Goal: Transaction & Acquisition: Subscribe to service/newsletter

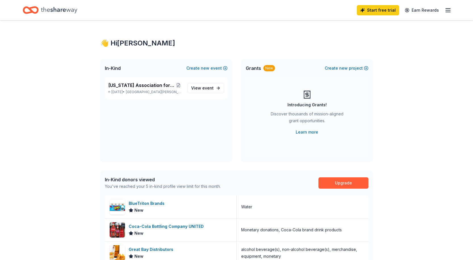
click at [147, 87] on span "[US_STATE] Association for the Gifted" at bounding box center [141, 85] width 66 height 7
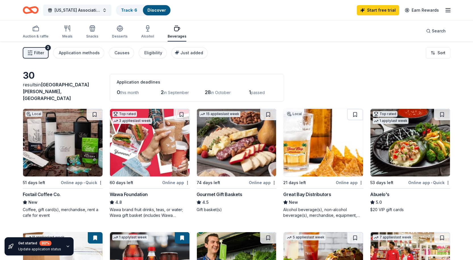
click at [307, 191] on div "Great Bay Distributors" at bounding box center [307, 194] width 48 height 7
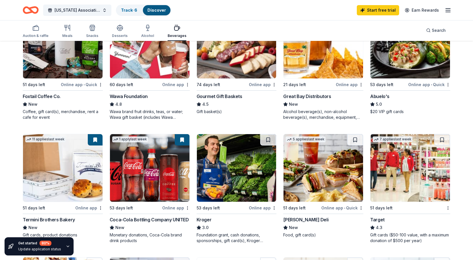
scroll to position [140, 0]
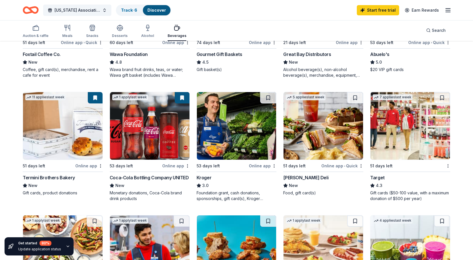
click at [48, 174] on div "Termini Brothers Bakery" at bounding box center [49, 177] width 52 height 7
click at [446, 10] on line "button" at bounding box center [447, 10] width 5 height 0
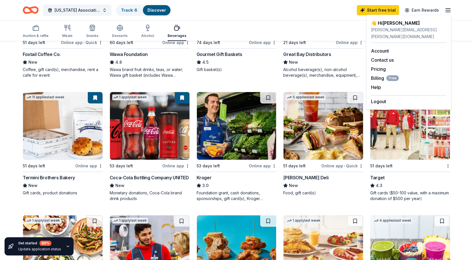
click at [381, 98] on button "Logout" at bounding box center [378, 101] width 15 height 7
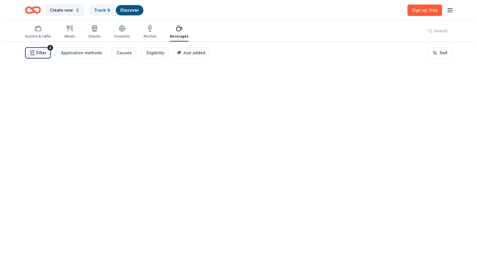
scroll to position [0, 0]
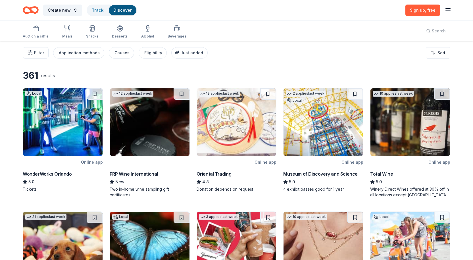
click at [427, 9] on span ", free" at bounding box center [430, 10] width 11 height 5
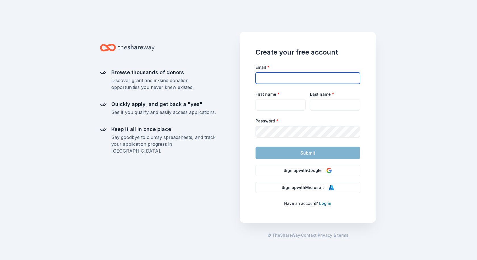
click at [266, 75] on input "Email *" at bounding box center [307, 77] width 104 height 11
drag, startPoint x: 343, startPoint y: 58, endPoint x: 340, endPoint y: 58, distance: 3.2
click at [343, 58] on div "Create your free account Email * First name * Last name * Password * Submit Sig…" at bounding box center [308, 127] width 136 height 191
click at [278, 78] on input "Email *" at bounding box center [307, 77] width 104 height 11
click at [271, 79] on input "Email *" at bounding box center [307, 77] width 104 height 11
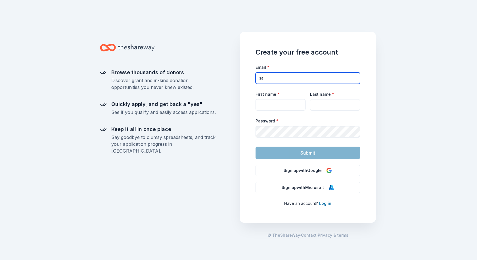
type input "s"
type input "sales.space@floma.org"
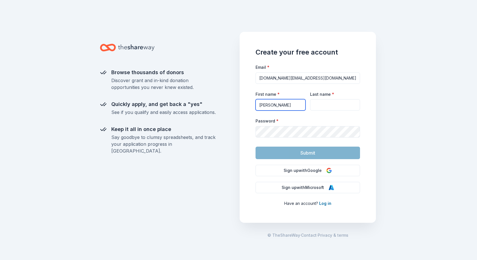
type input "Amanda"
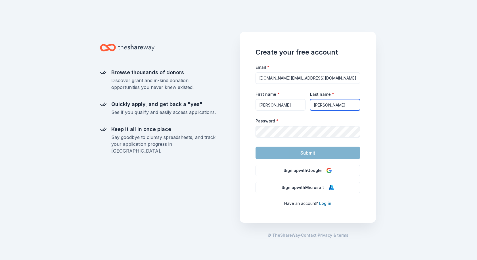
type input "Howell"
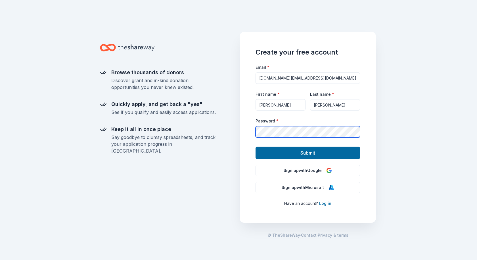
click at [255, 146] on button "Submit" at bounding box center [307, 152] width 104 height 12
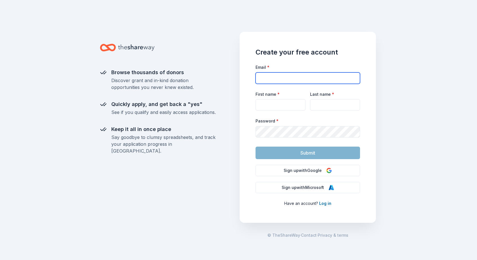
click at [277, 74] on input "Email *" at bounding box center [307, 77] width 104 height 11
click at [273, 79] on input "Email *" at bounding box center [307, 77] width 104 height 11
type input "sales.spacecoast@floma.org"
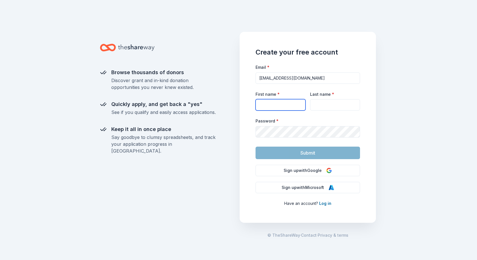
click at [274, 102] on input "First name *" at bounding box center [280, 104] width 50 height 11
type input "Amanda"
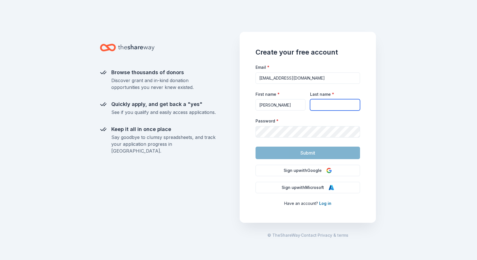
type input "Howell"
click at [291, 139] on form "Email * sales.spacecoast@floma.org First name * Amanda Last name * Howell Passw…" at bounding box center [307, 111] width 104 height 95
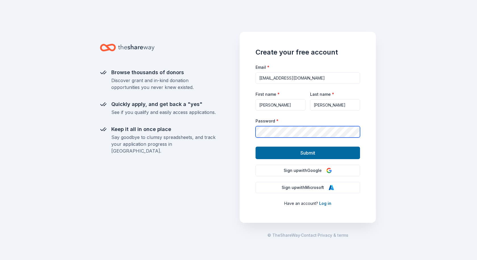
click at [255, 146] on button "Submit" at bounding box center [307, 152] width 104 height 12
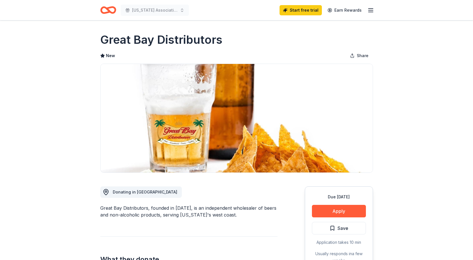
click at [333, 213] on button "Apply" at bounding box center [339, 211] width 54 height 12
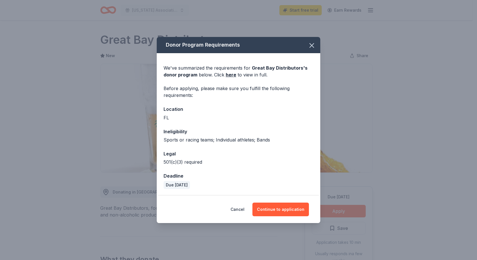
click at [280, 210] on button "Continue to application" at bounding box center [280, 209] width 56 height 14
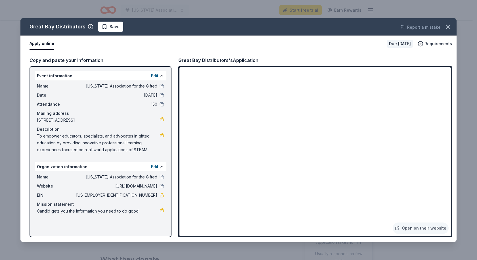
click at [161, 87] on button at bounding box center [161, 86] width 5 height 5
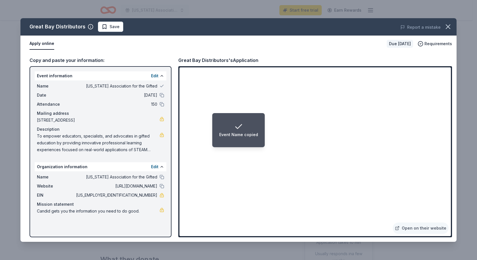
click at [161, 96] on button at bounding box center [161, 95] width 5 height 5
click at [162, 103] on button at bounding box center [161, 104] width 5 height 5
click at [161, 177] on button at bounding box center [161, 177] width 5 height 5
click at [161, 186] on button at bounding box center [161, 186] width 5 height 5
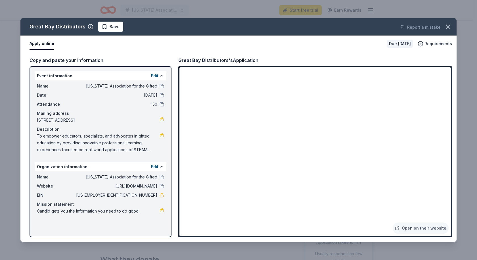
click at [448, 28] on icon "button" at bounding box center [448, 27] width 8 height 8
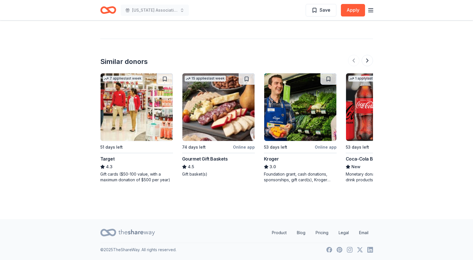
scroll to position [489, 0]
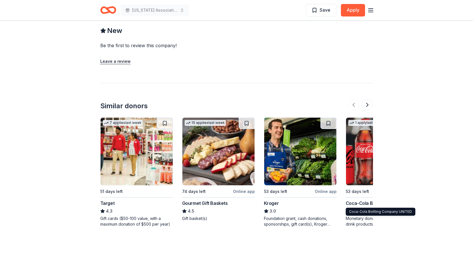
click at [364, 203] on div "Coca-Cola Bottling Company UNITED" at bounding box center [381, 203] width 73 height 7
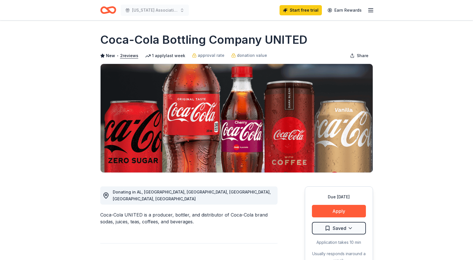
click at [333, 211] on button "Apply" at bounding box center [339, 211] width 54 height 12
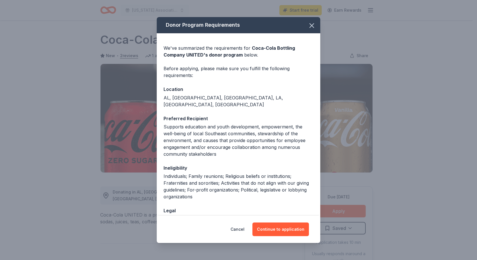
click at [288, 229] on button "Continue to application" at bounding box center [280, 229] width 56 height 14
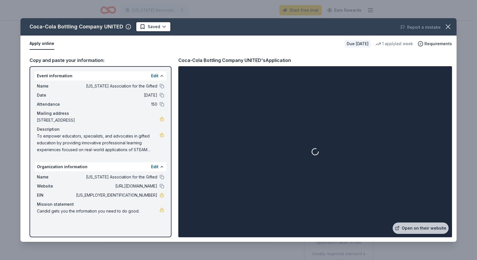
click at [162, 88] on button at bounding box center [161, 86] width 5 height 5
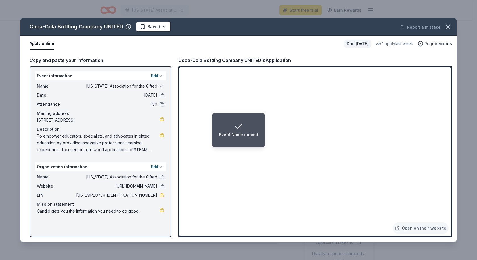
click at [162, 94] on button at bounding box center [161, 95] width 5 height 5
click at [160, 105] on button at bounding box center [161, 104] width 5 height 5
click at [161, 177] on button at bounding box center [161, 177] width 5 height 5
click at [161, 186] on button at bounding box center [161, 186] width 5 height 5
click at [424, 227] on link "Open on their website" at bounding box center [420, 227] width 56 height 11
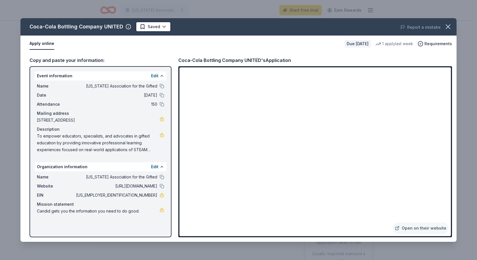
click at [449, 26] on icon "button" at bounding box center [448, 27] width 8 height 8
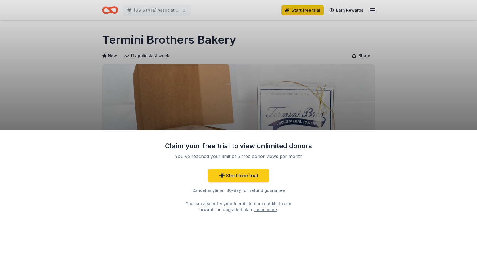
click at [289, 108] on div "Claim your free trial to view unlimited donors You've reached your limit of 5 f…" at bounding box center [238, 130] width 477 height 260
click at [240, 173] on link "Start free trial" at bounding box center [238, 176] width 61 height 14
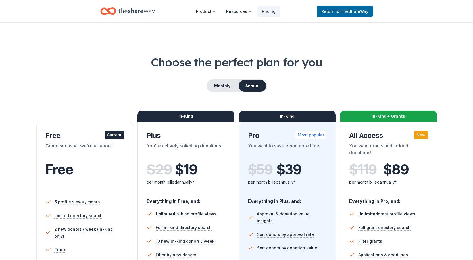
click at [347, 54] on h1 "Choose the perfect plan for you" at bounding box center [236, 62] width 427 height 16
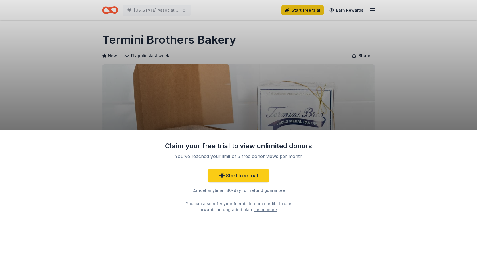
click at [294, 113] on div "Claim your free trial to view unlimited donors You've reached your limit of 5 f…" at bounding box center [238, 130] width 477 height 260
click at [324, 68] on div "Claim your free trial to view unlimited donors You've reached your limit of 5 f…" at bounding box center [238, 130] width 477 height 260
click at [332, 68] on div "Claim your free trial to view unlimited donors You've reached your limit of 5 f…" at bounding box center [238, 130] width 477 height 260
click at [367, 8] on div "Claim your free trial to view unlimited donors You've reached your limit of 5 f…" at bounding box center [238, 130] width 477 height 260
